Goal: Check status

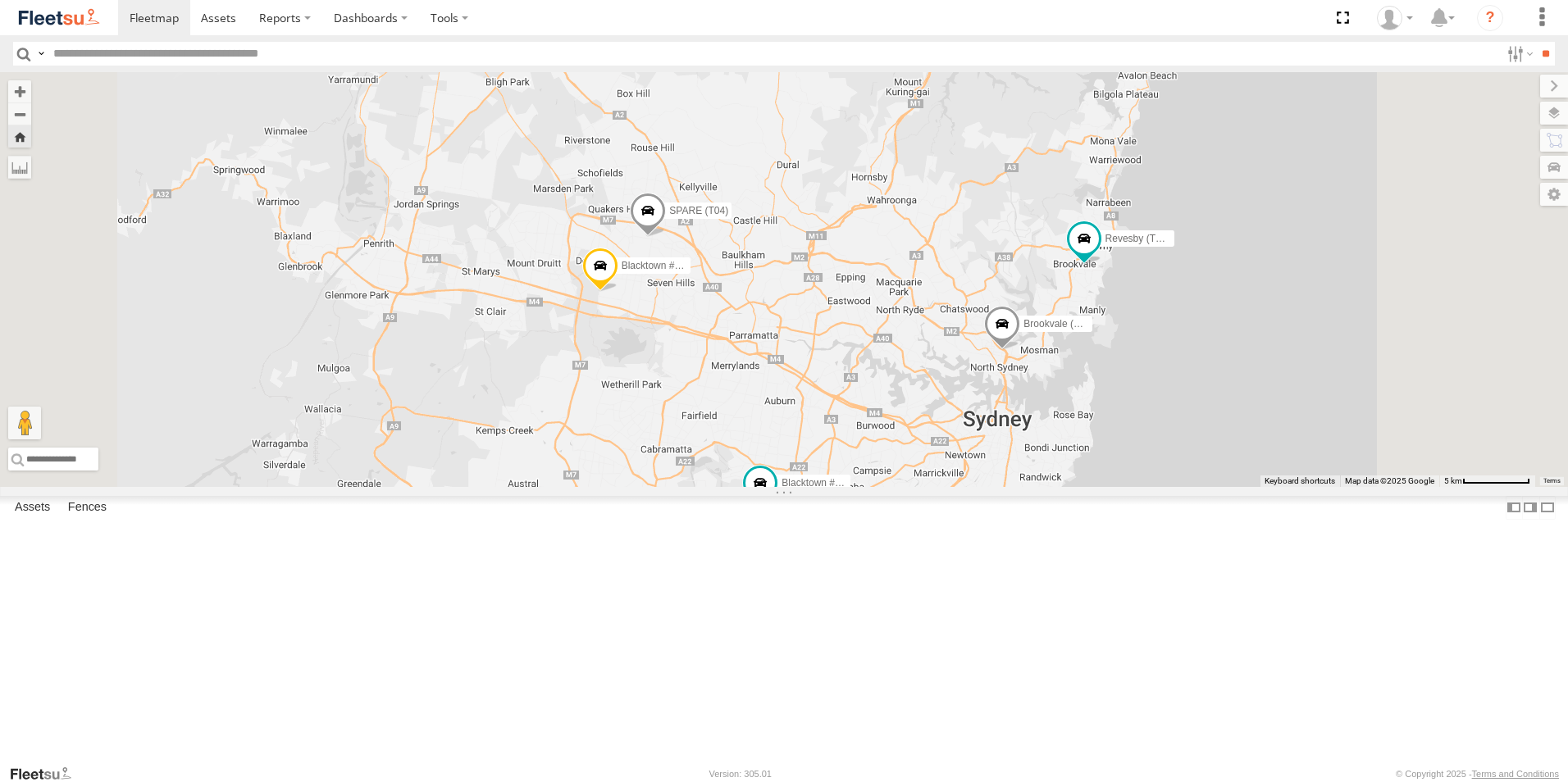
click at [1020, 351] on span at bounding box center [1002, 328] width 36 height 44
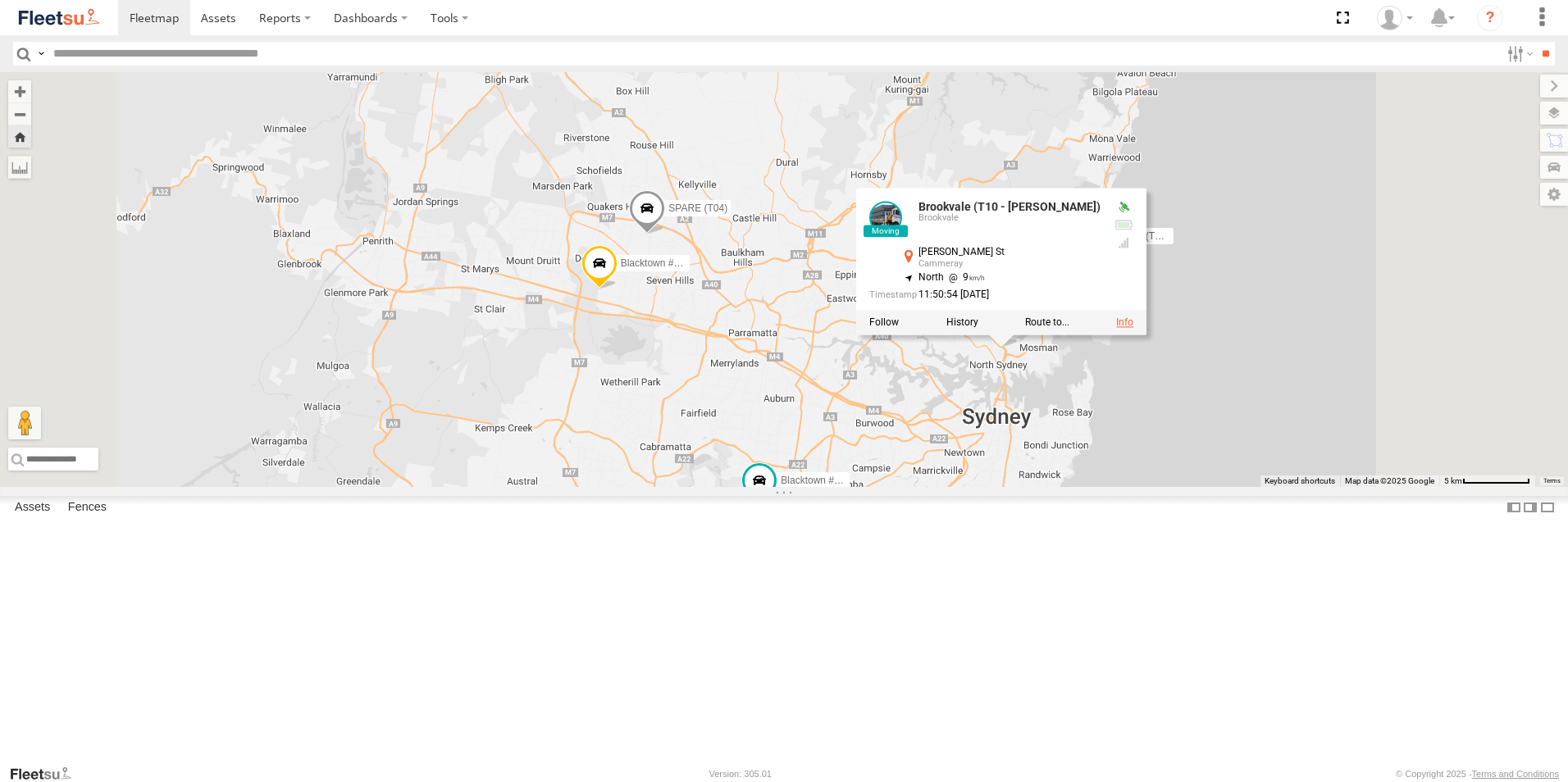
click at [1134, 329] on link at bounding box center [1125, 324] width 17 height 12
